Goal: Navigation & Orientation: Find specific page/section

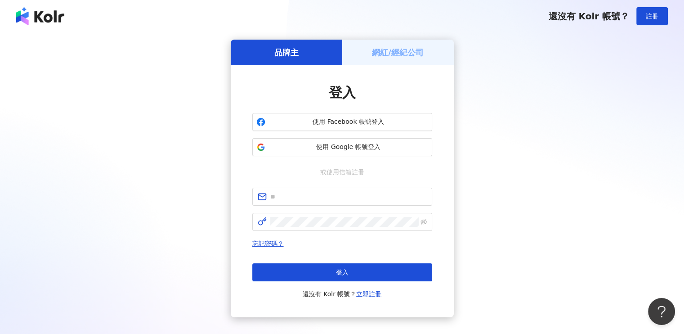
click at [389, 52] on h5 "網紅/經紀公司" at bounding box center [398, 52] width 52 height 11
click at [356, 127] on button "使用 Facebook 帳號登入" at bounding box center [342, 122] width 180 height 18
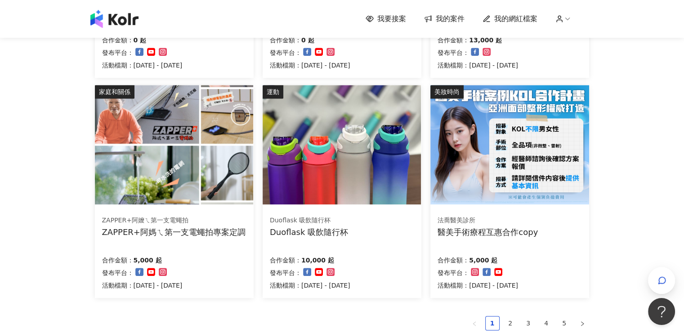
scroll to position [627, 0]
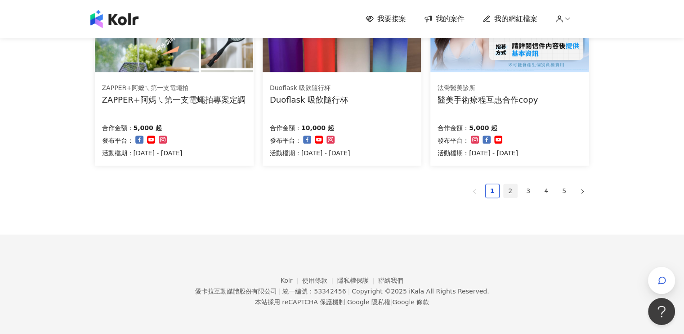
click at [510, 192] on link "2" at bounding box center [510, 190] width 13 height 13
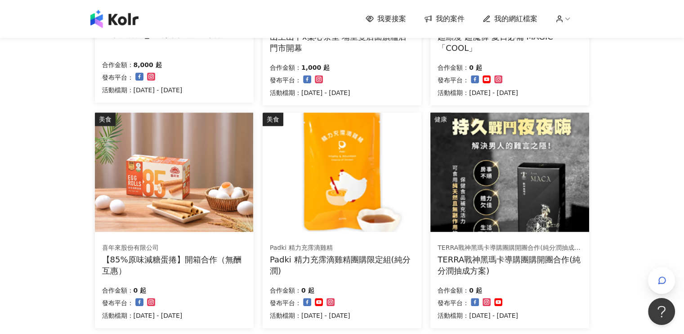
scroll to position [584, 0]
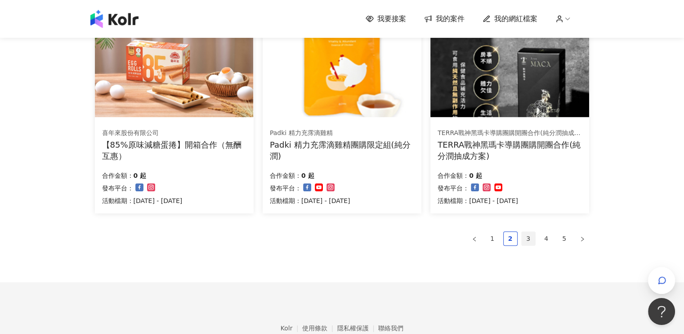
click at [528, 241] on link "3" at bounding box center [528, 238] width 13 height 13
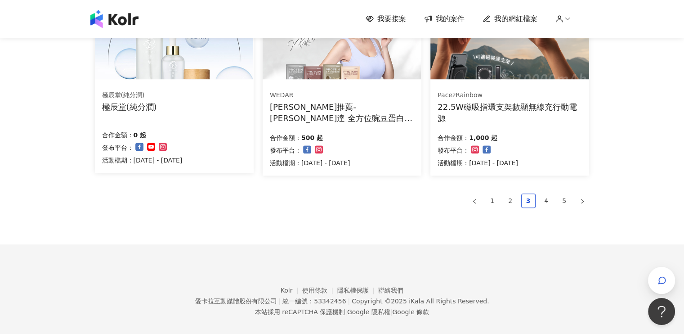
scroll to position [632, 0]
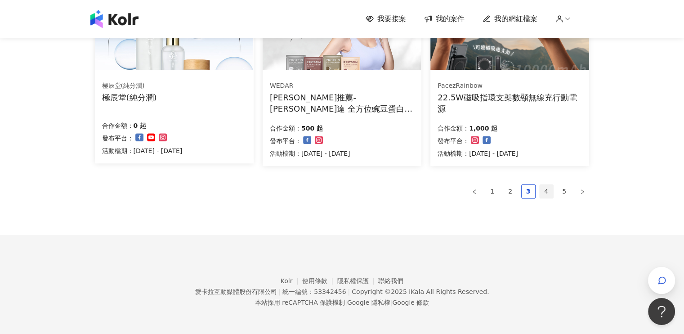
click at [546, 188] on link "4" at bounding box center [545, 190] width 13 height 13
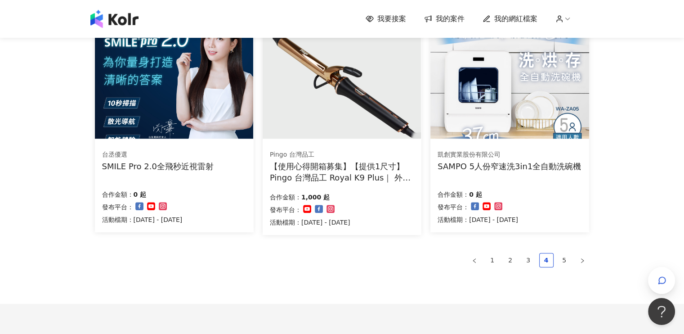
scroll to position [629, 0]
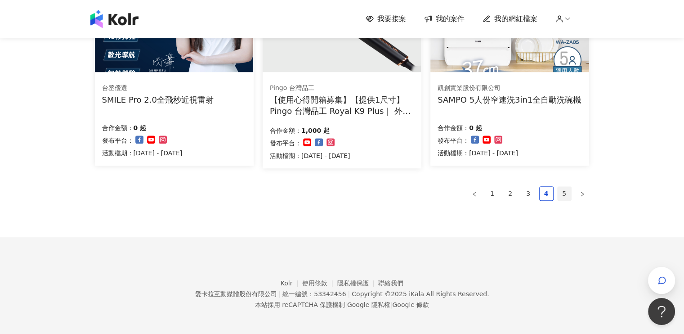
click at [563, 191] on link "5" at bounding box center [563, 193] width 13 height 13
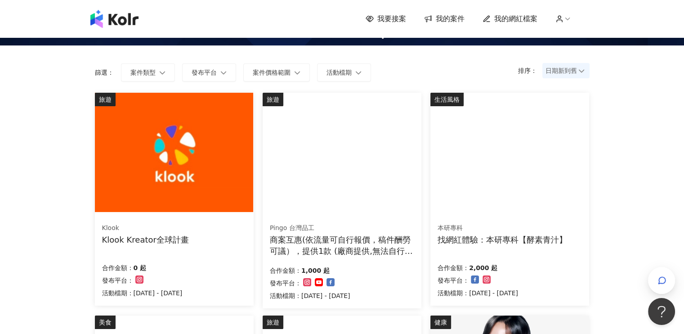
scroll to position [0, 0]
